Goal: Navigation & Orientation: Find specific page/section

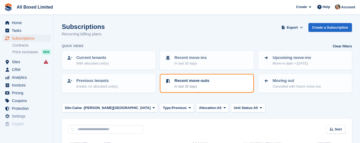
scroll to position [274, 0]
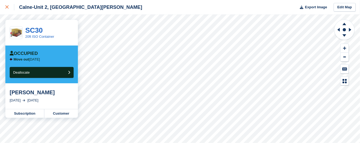
click at [6, 8] on icon at bounding box center [6, 6] width 3 height 3
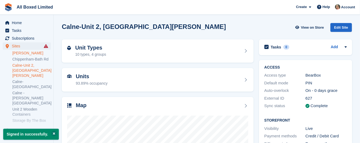
click at [18, 54] on link "[PERSON_NAME]" at bounding box center [31, 53] width 38 height 5
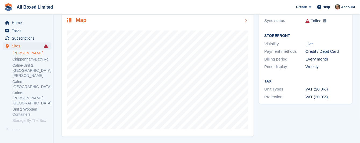
scroll to position [86, 0]
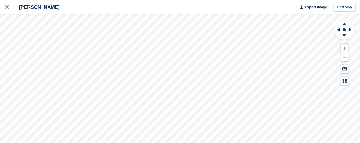
click at [343, 49] on icon at bounding box center [344, 48] width 3 height 4
click at [344, 24] on icon at bounding box center [344, 24] width 4 height 2
click at [343, 24] on icon at bounding box center [344, 24] width 4 height 2
